Goal: Task Accomplishment & Management: Manage account settings

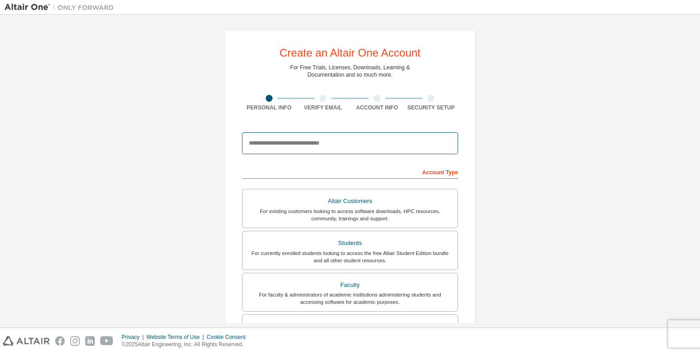
click at [335, 145] on input "email" at bounding box center [350, 143] width 216 height 22
type input "**********"
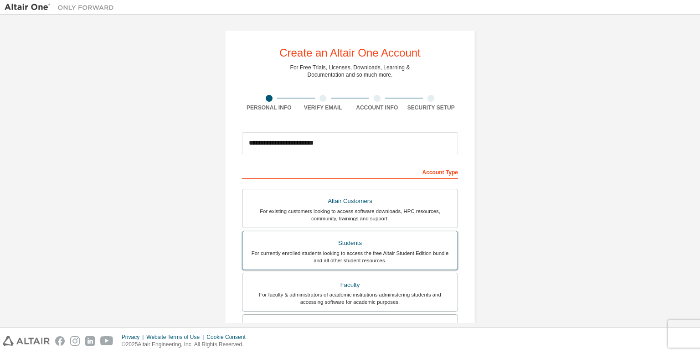
click at [376, 258] on div "For currently enrolled students looking to access the free Altair Student Editi…" at bounding box center [350, 256] width 204 height 15
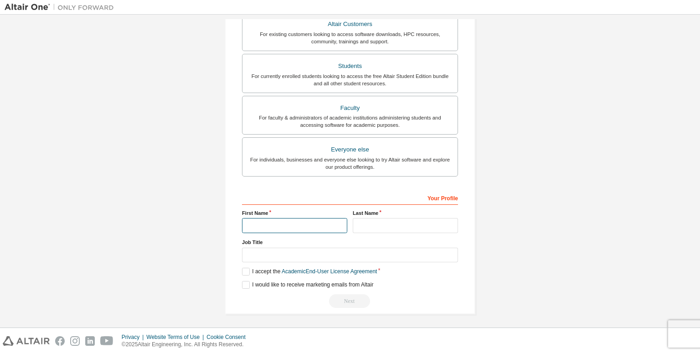
click at [288, 225] on input "text" at bounding box center [294, 225] width 105 height 15
type input "*****"
type input "*******"
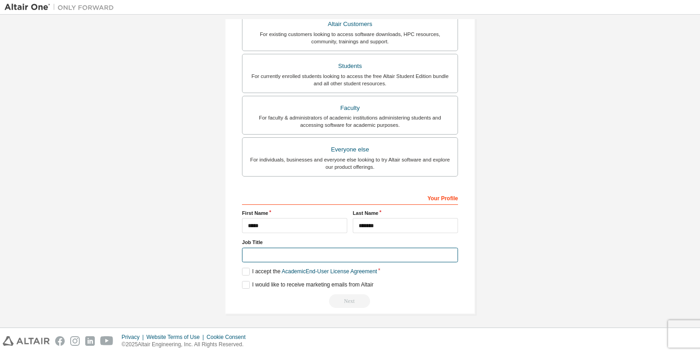
click at [275, 253] on input "text" at bounding box center [350, 255] width 216 height 15
type input "*******"
click at [244, 268] on label "I accept the Academic End-User License Agreement" at bounding box center [309, 272] width 135 height 8
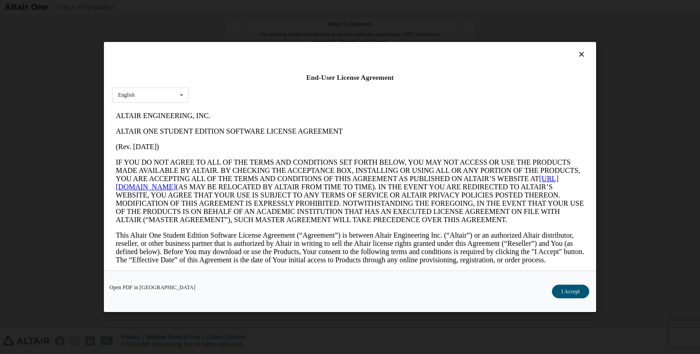
scroll to position [0, 0]
click at [562, 292] on button "I Accept" at bounding box center [570, 291] width 37 height 14
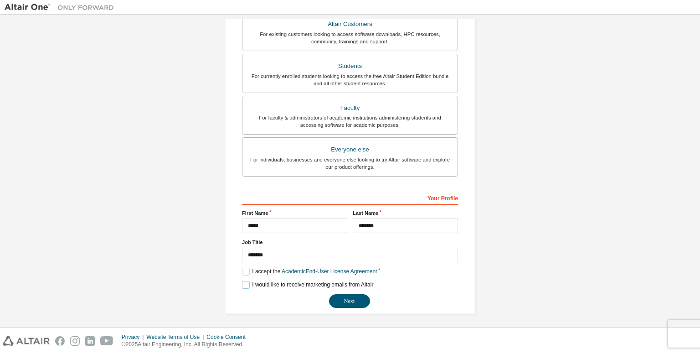
click at [245, 285] on label "I would like to receive marketing emails from Altair" at bounding box center [307, 285] width 131 height 8
click at [343, 296] on button "Next" at bounding box center [349, 301] width 41 height 14
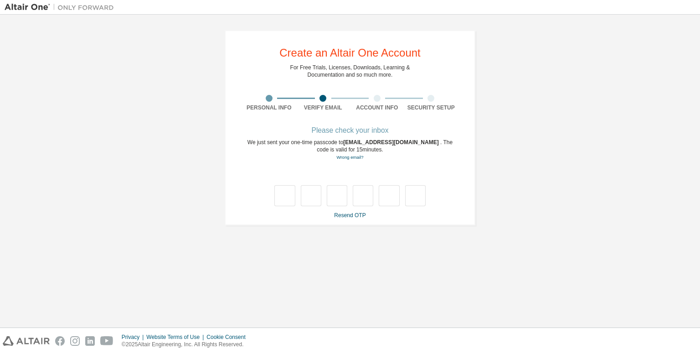
type input "*"
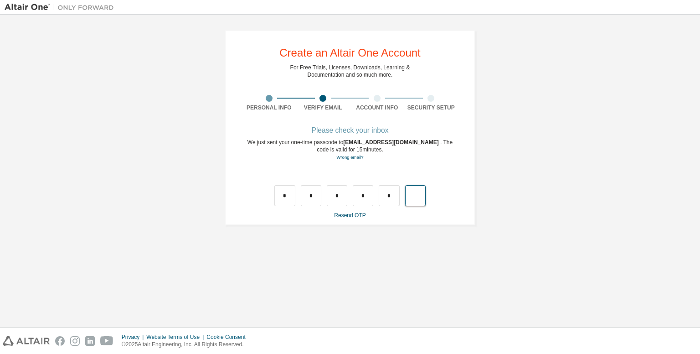
type input "*"
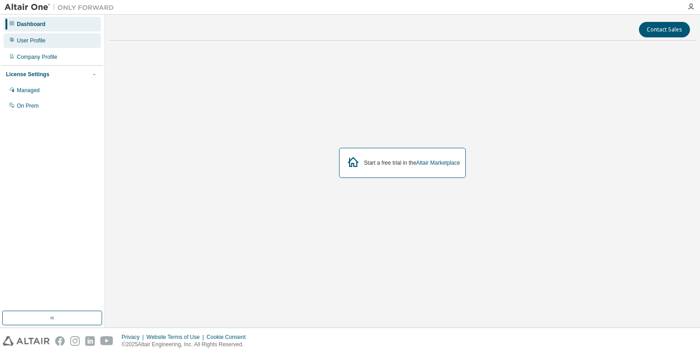
click at [47, 42] on div "User Profile" at bounding box center [52, 40] width 97 height 15
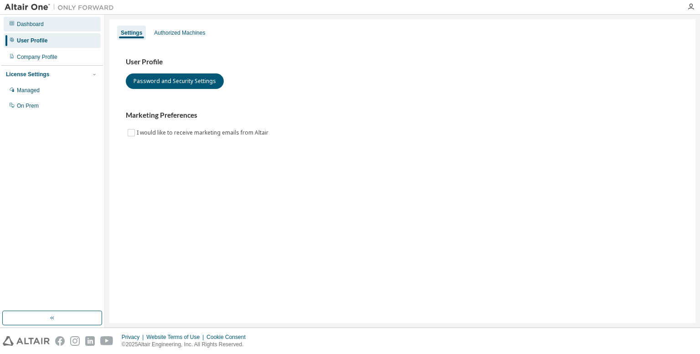
click at [46, 27] on div "Dashboard" at bounding box center [52, 24] width 97 height 15
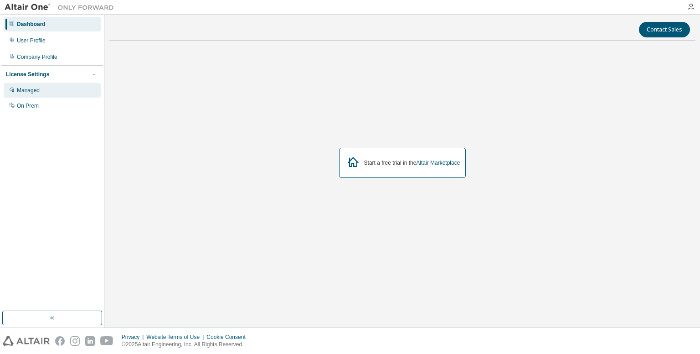
click at [44, 85] on div "Managed" at bounding box center [52, 90] width 97 height 15
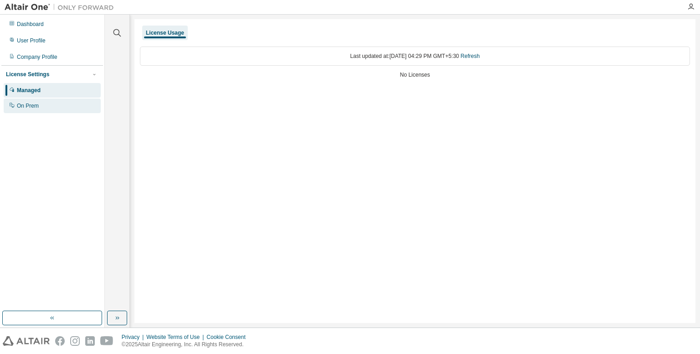
click at [35, 104] on div "On Prem" at bounding box center [28, 105] width 22 height 7
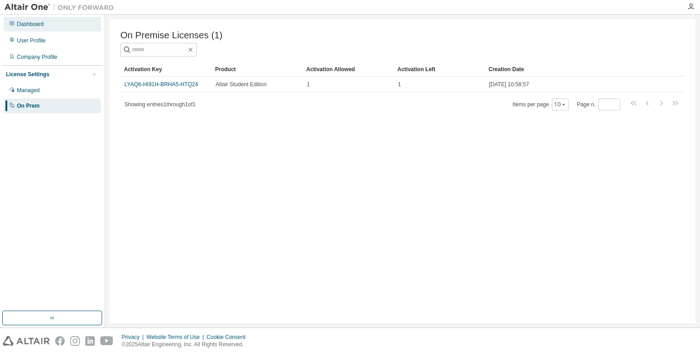
click at [35, 21] on div "Dashboard" at bounding box center [30, 24] width 27 height 7
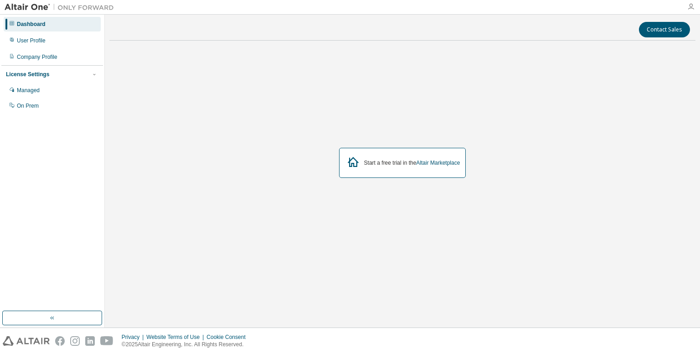
click at [690, 6] on icon "button" at bounding box center [690, 6] width 7 height 7
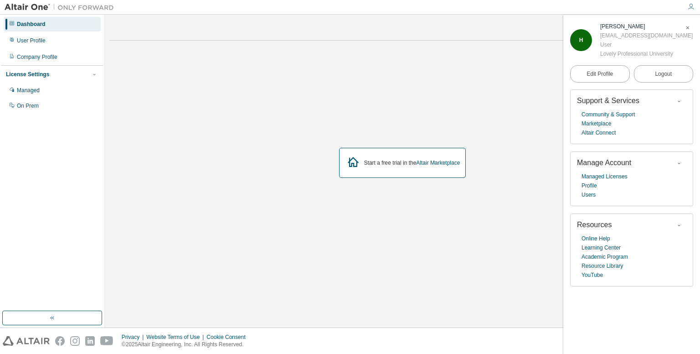
click at [499, 108] on div "Start a free trial in the Altair Marketplace" at bounding box center [402, 163] width 586 height 230
click at [364, 96] on div "Start a free trial in the Altair Marketplace" at bounding box center [402, 163] width 586 height 230
click at [21, 9] on img at bounding box center [62, 7] width 114 height 9
drag, startPoint x: 35, startPoint y: 6, endPoint x: 32, endPoint y: 17, distance: 11.3
click at [35, 7] on img at bounding box center [62, 7] width 114 height 9
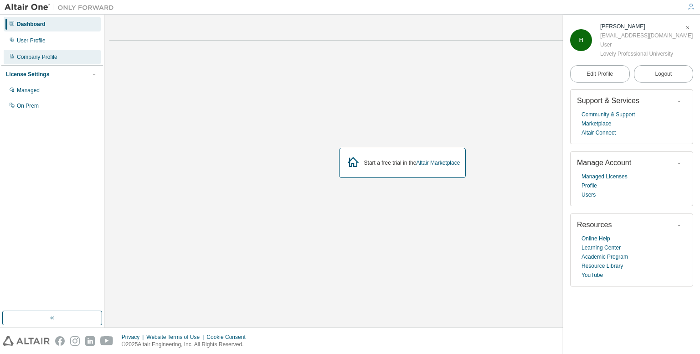
click at [39, 54] on div "Company Profile" at bounding box center [37, 56] width 41 height 7
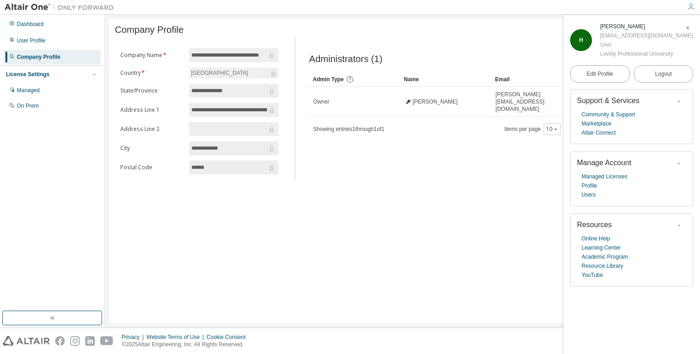
click at [686, 30] on icon "button" at bounding box center [687, 27] width 5 height 5
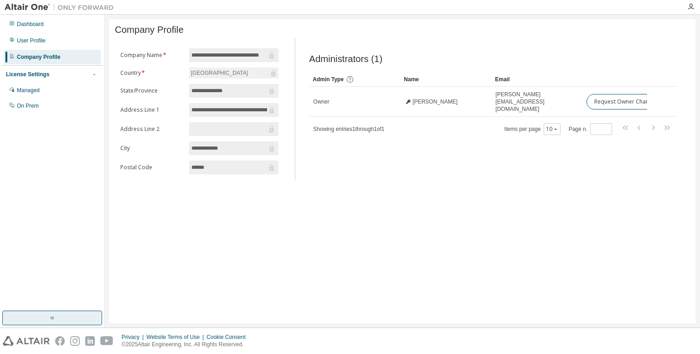
click at [71, 318] on button "button" at bounding box center [52, 317] width 100 height 15
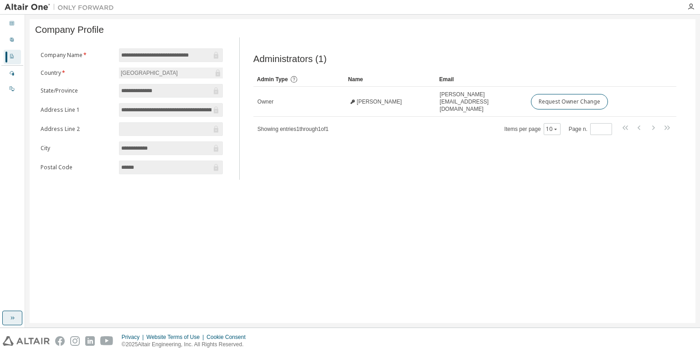
click at [12, 315] on icon "button" at bounding box center [12, 317] width 7 height 7
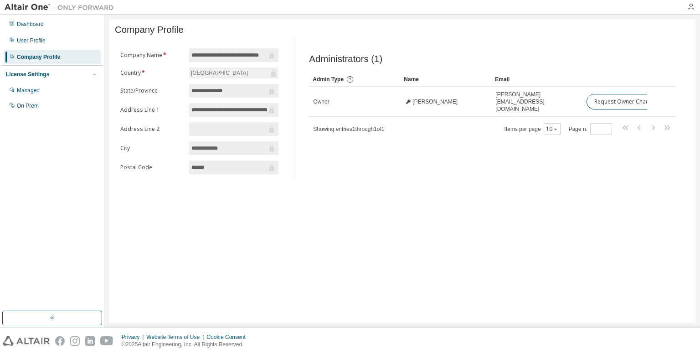
click at [31, 8] on img at bounding box center [62, 7] width 114 height 9
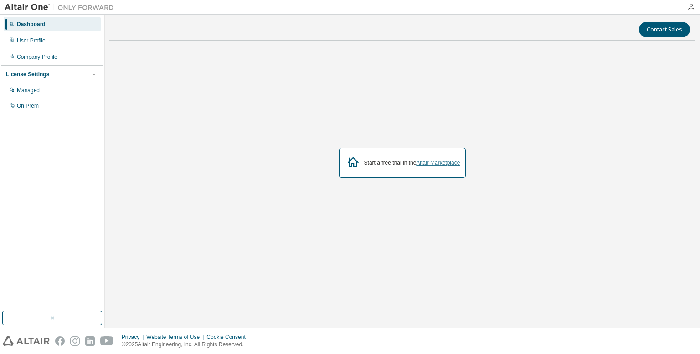
click at [449, 161] on link "Altair Marketplace" at bounding box center [438, 163] width 44 height 6
